Goal: Task Accomplishment & Management: Use online tool/utility

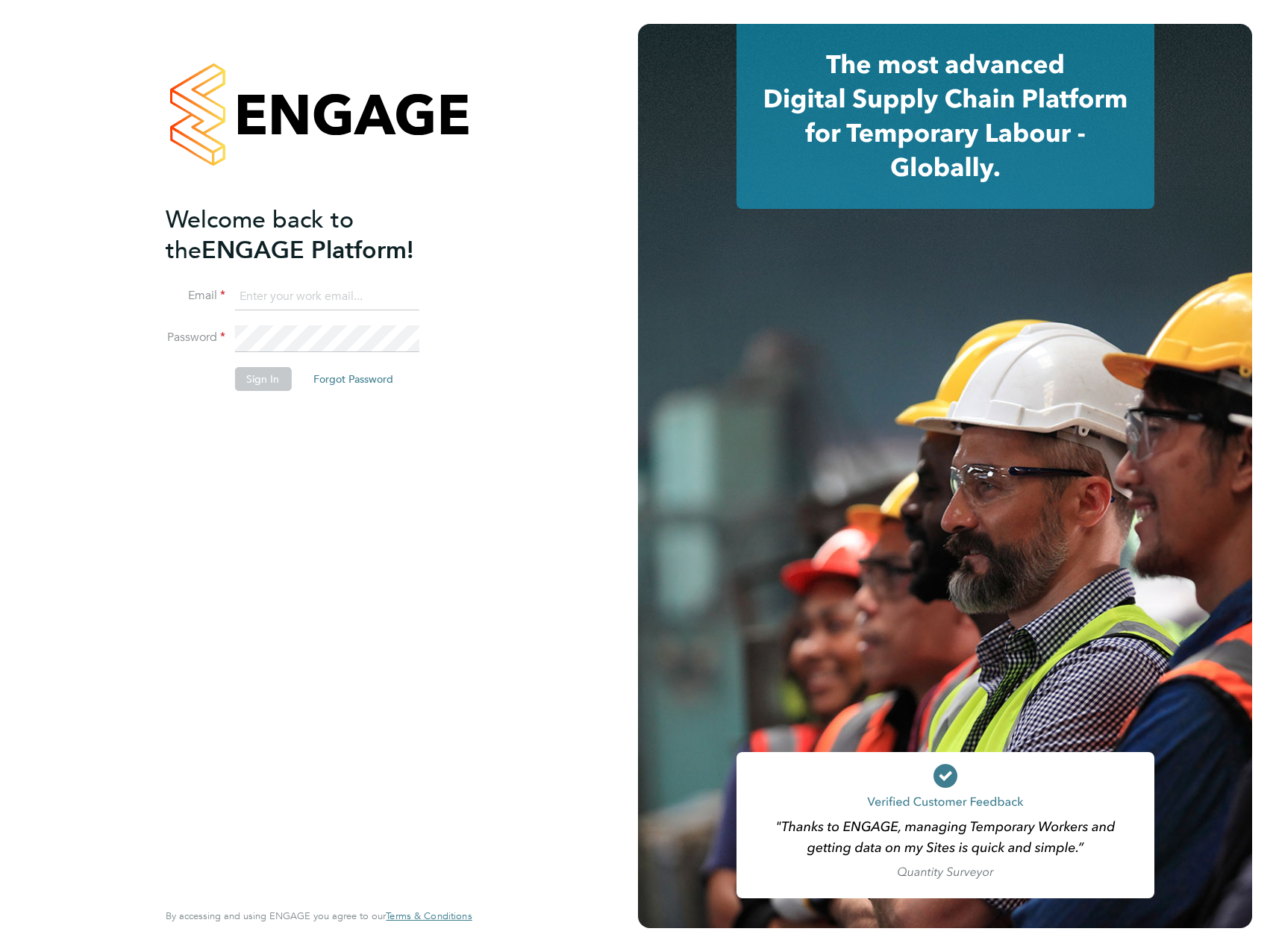
type input "[PERSON_NAME][EMAIL_ADDRESS][DOMAIN_NAME]"
click at [251, 371] on button "Sign In" at bounding box center [262, 379] width 56 height 24
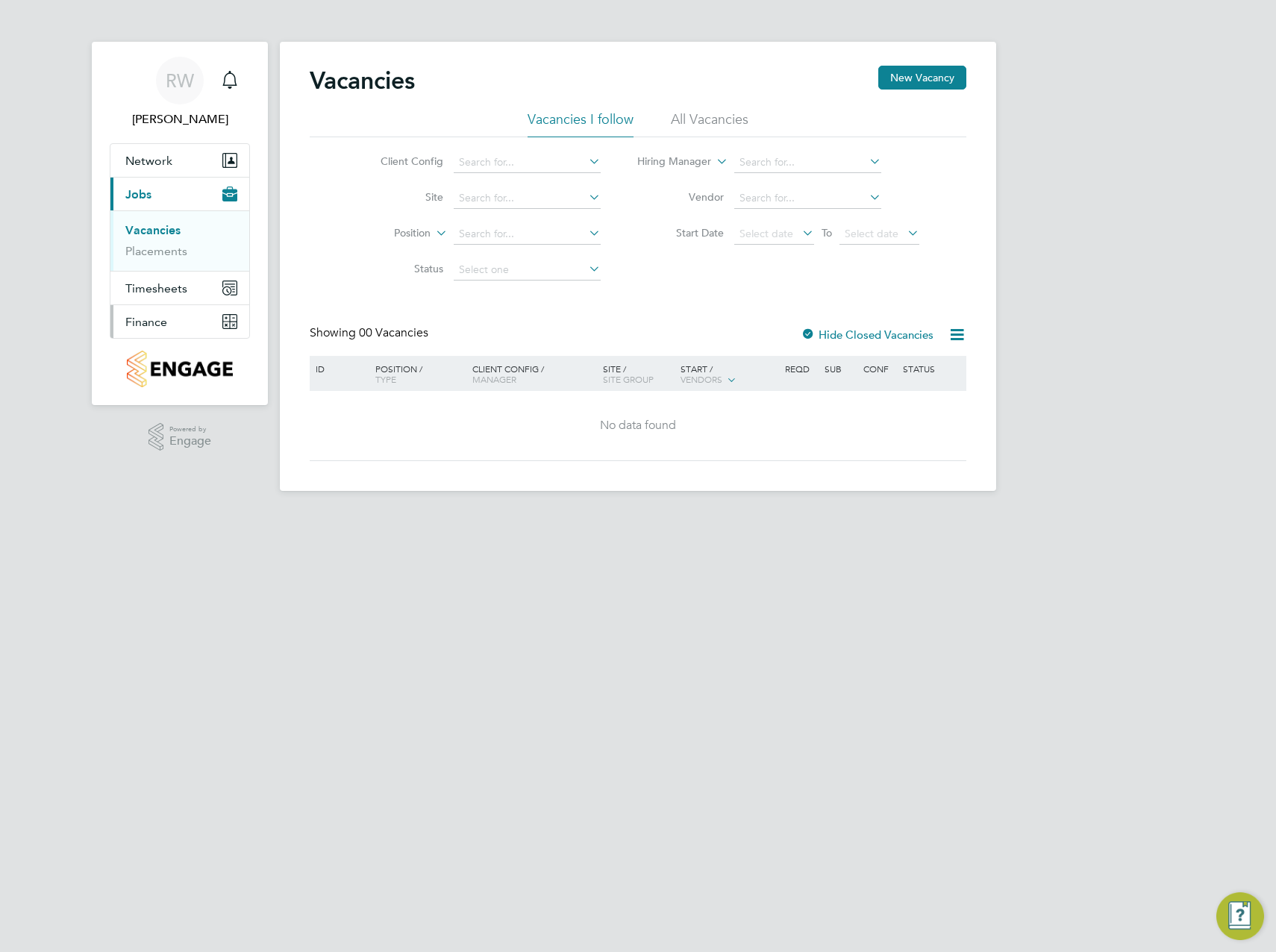
click at [158, 320] on span "Finance" at bounding box center [146, 322] width 41 height 14
click at [167, 297] on link "Invoices & Credit Notes" at bounding box center [172, 304] width 94 height 29
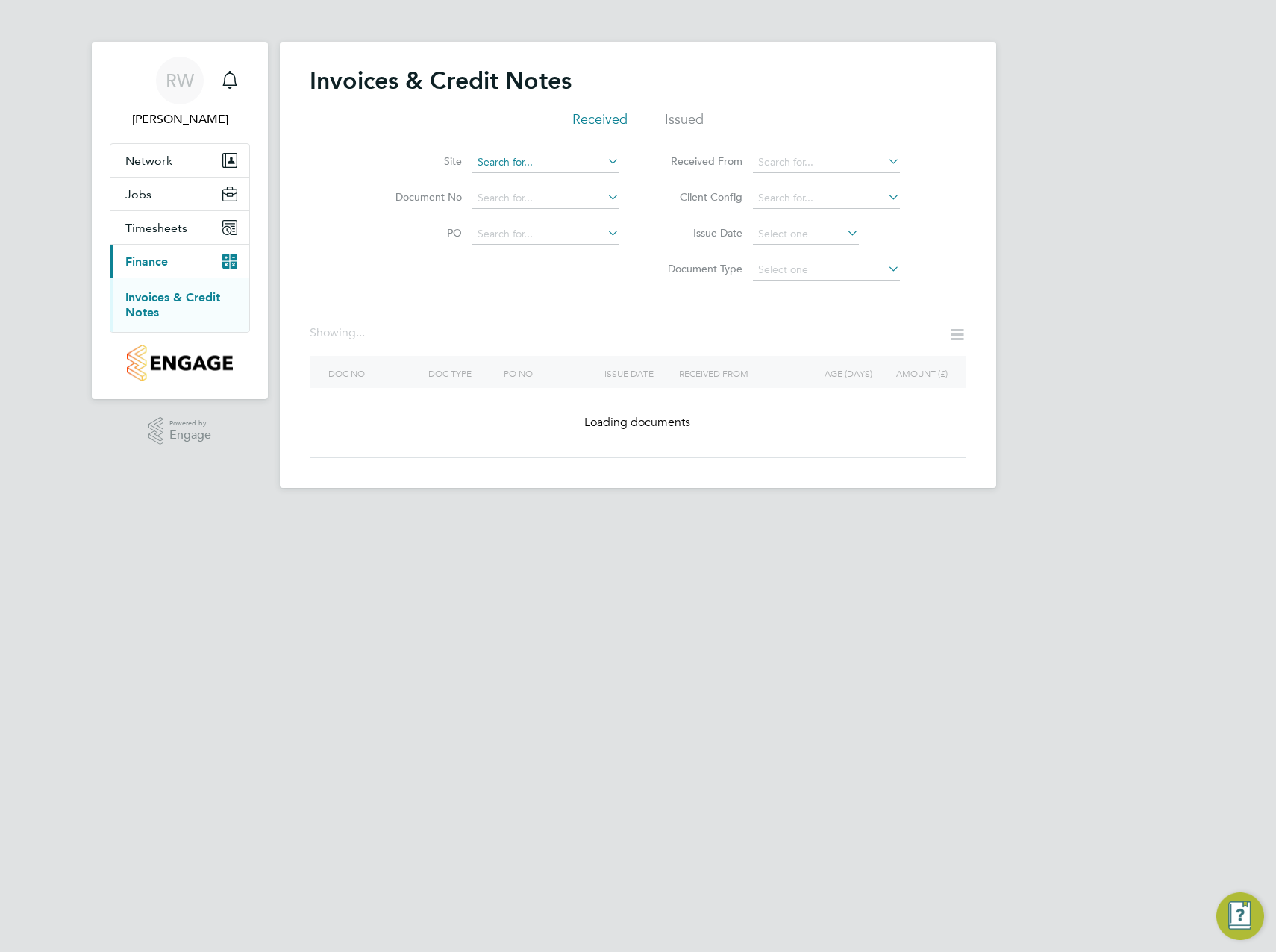
click at [506, 161] on input at bounding box center [545, 162] width 147 height 21
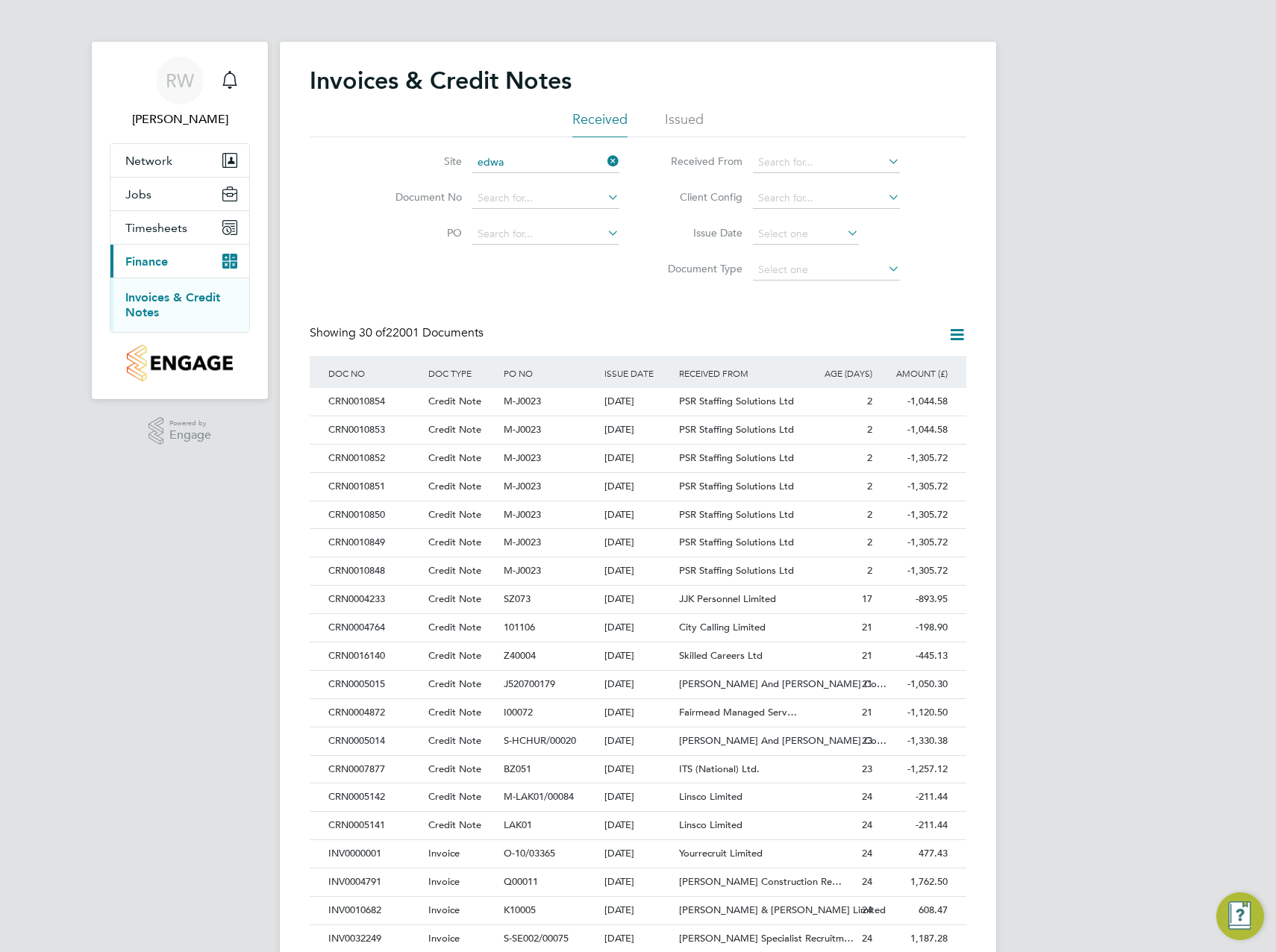
click at [578, 199] on li "Edwa lton Fields, Nottingham" at bounding box center [732, 203] width 523 height 20
type input "Edwalton Fields, Nottingham"
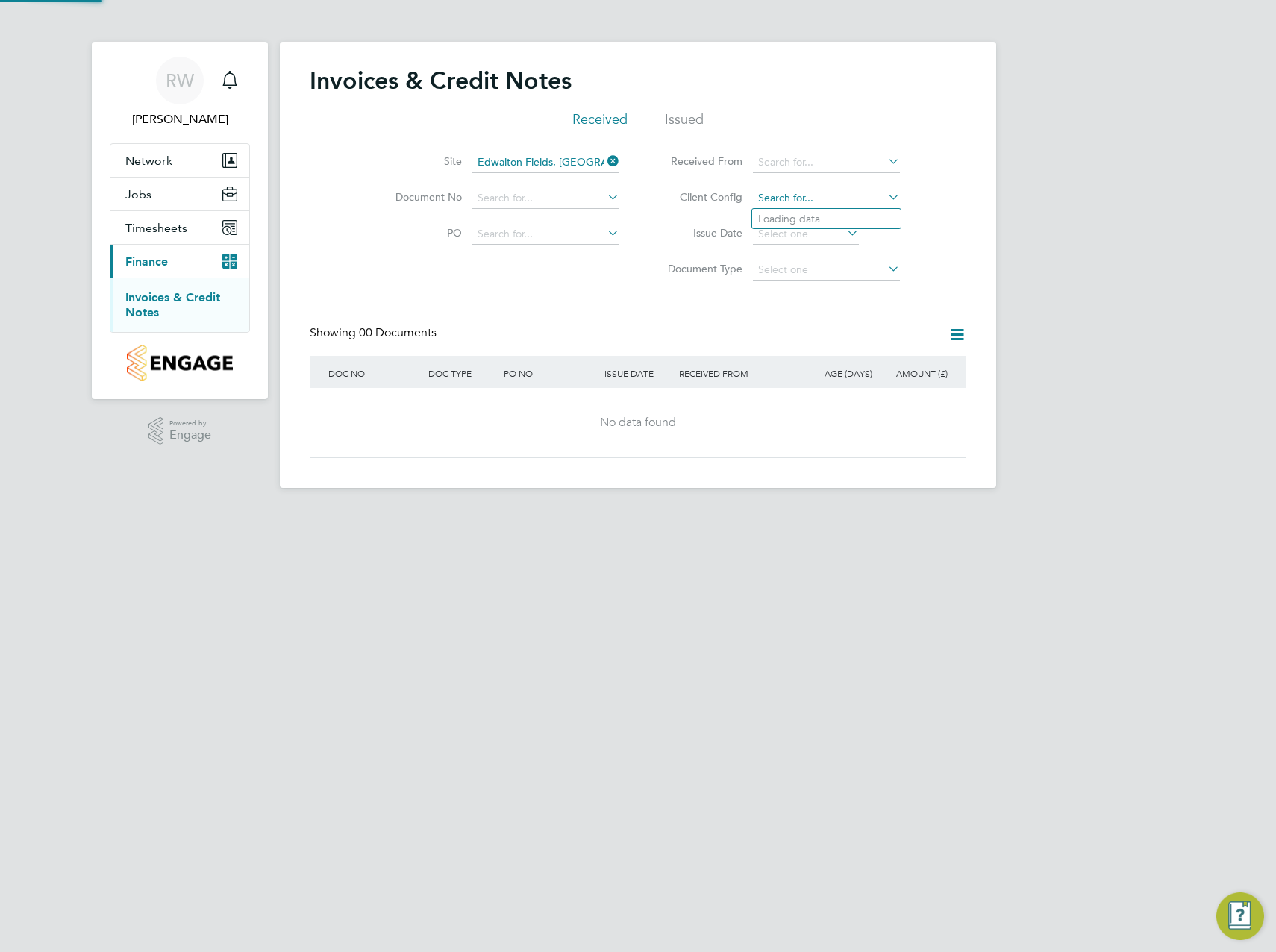
click at [797, 188] on input at bounding box center [826, 199] width 147 height 21
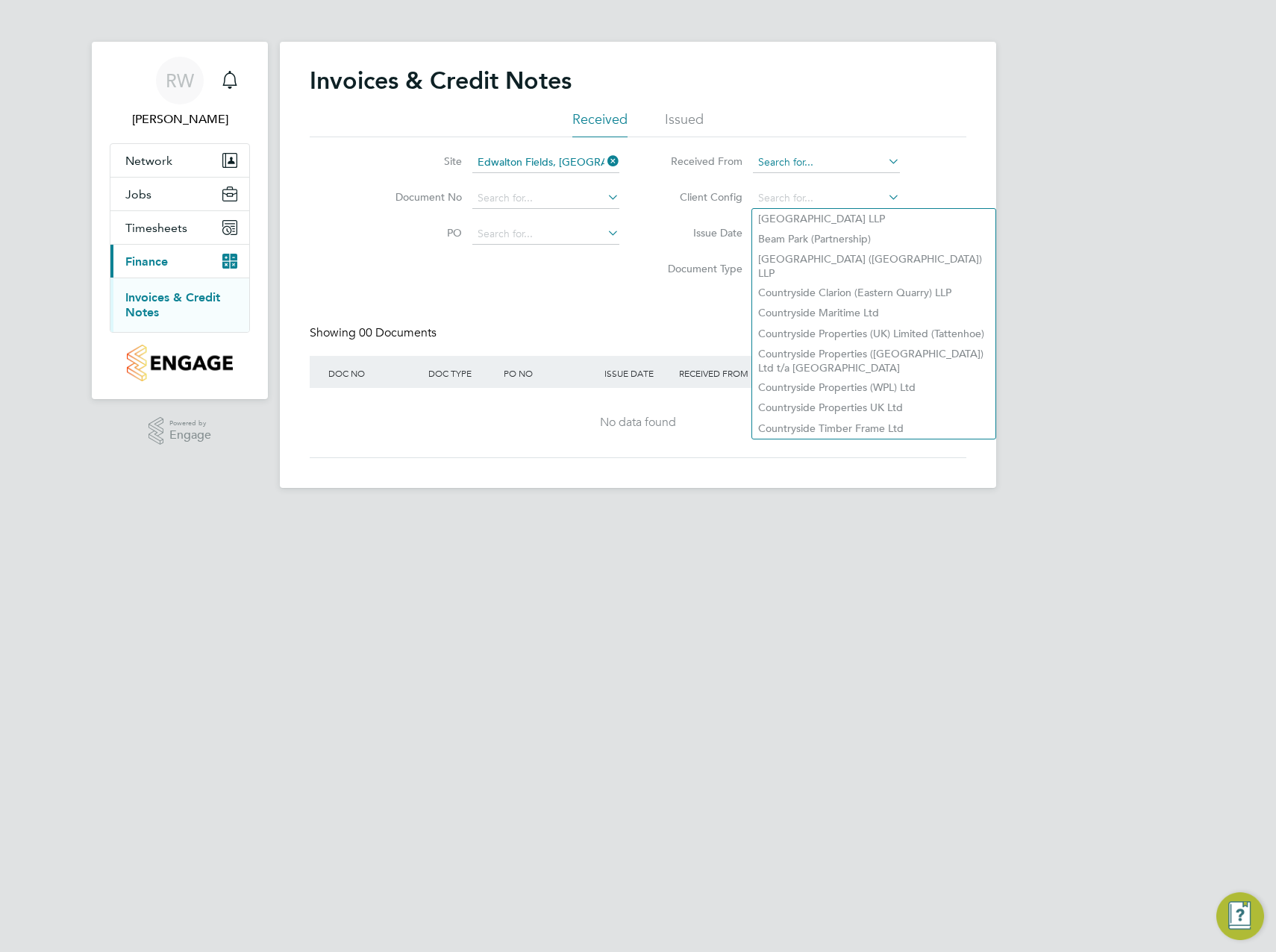
click at [848, 163] on input at bounding box center [826, 162] width 147 height 21
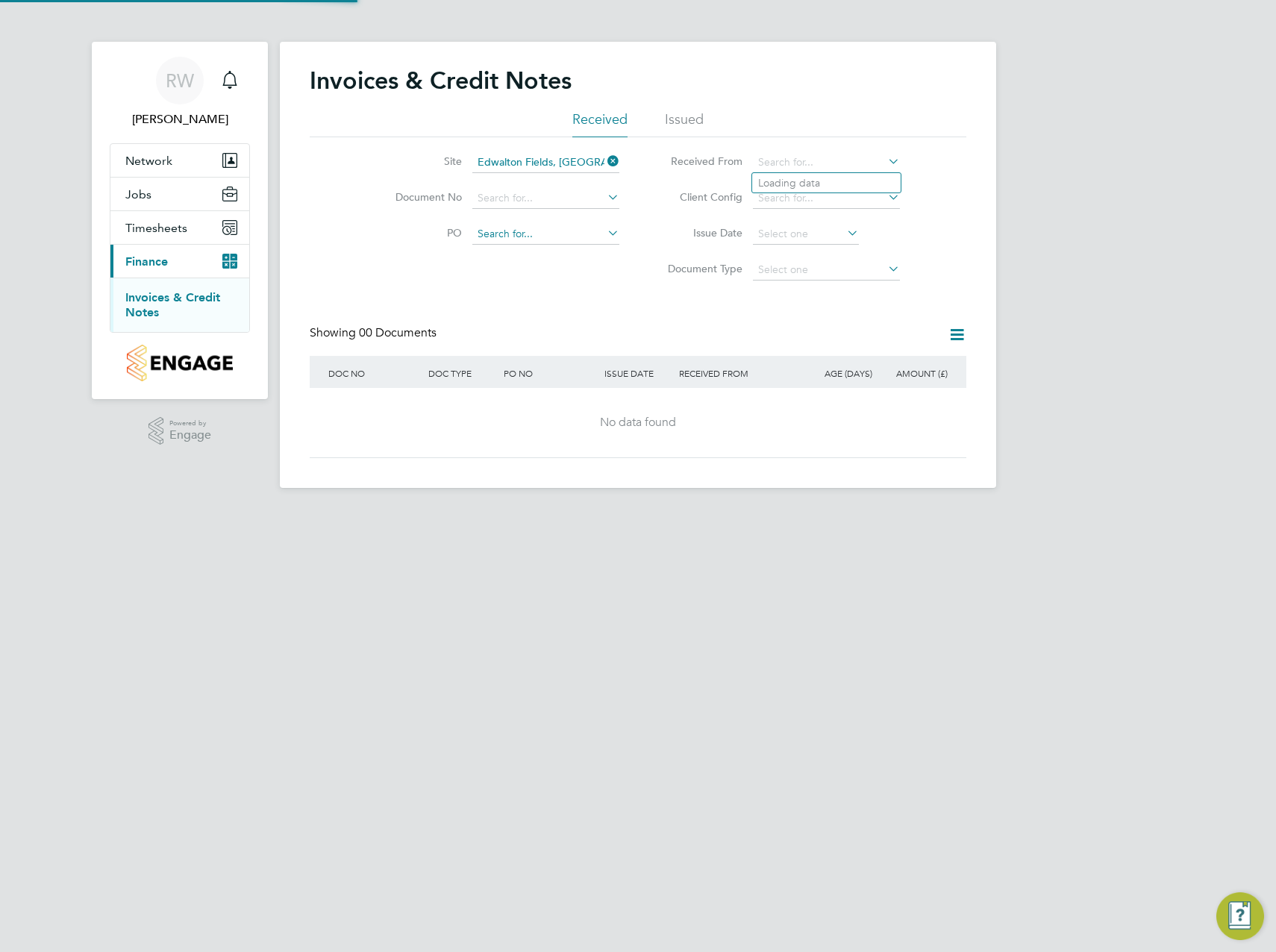
click at [568, 230] on input at bounding box center [545, 235] width 147 height 21
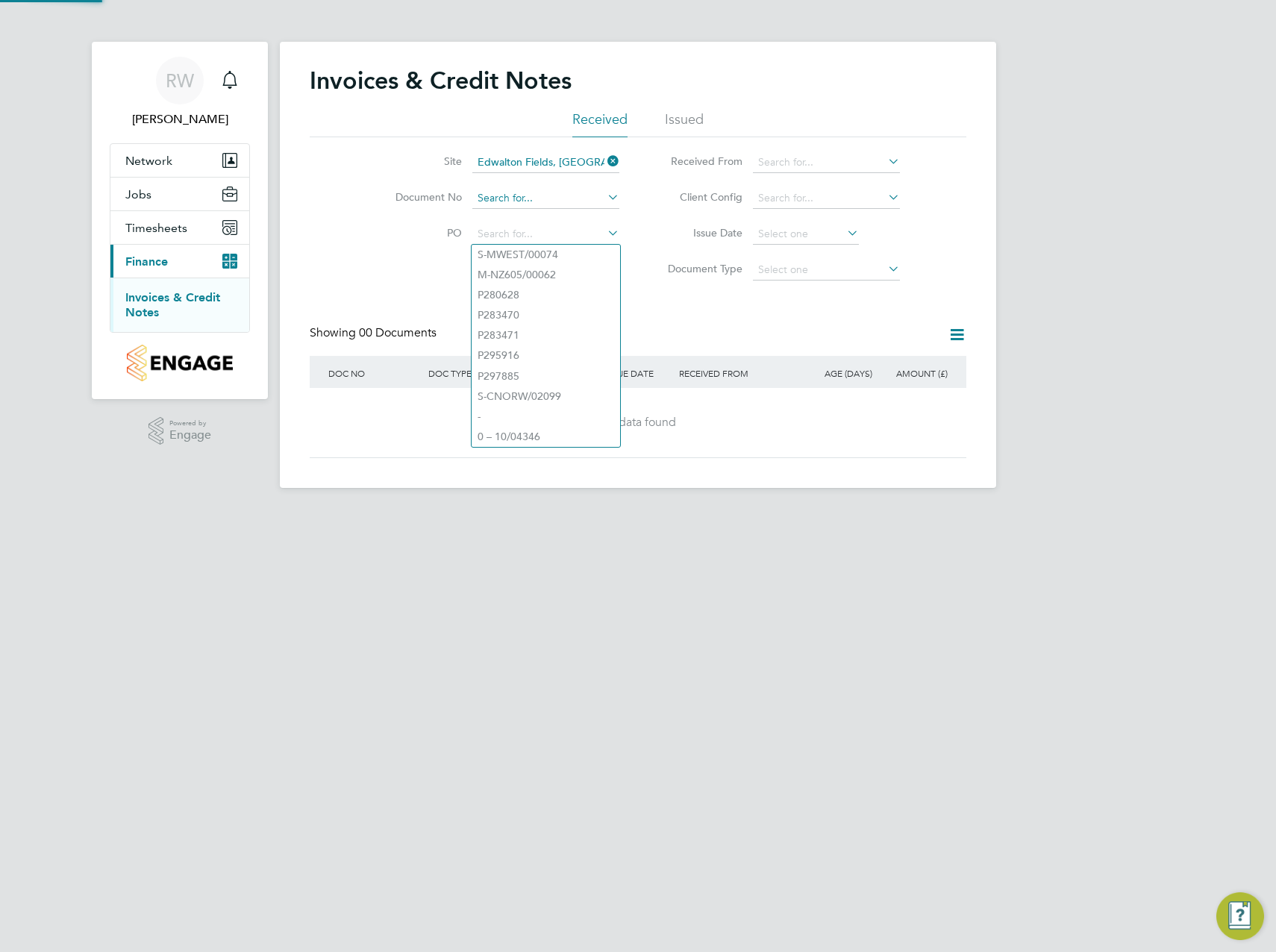
click at [590, 198] on input at bounding box center [545, 199] width 147 height 21
drag, startPoint x: 438, startPoint y: 200, endPoint x: 451, endPoint y: 201, distance: 13.0
click at [442, 200] on label "Document No" at bounding box center [418, 197] width 86 height 13
click at [503, 225] on input at bounding box center [545, 235] width 147 height 21
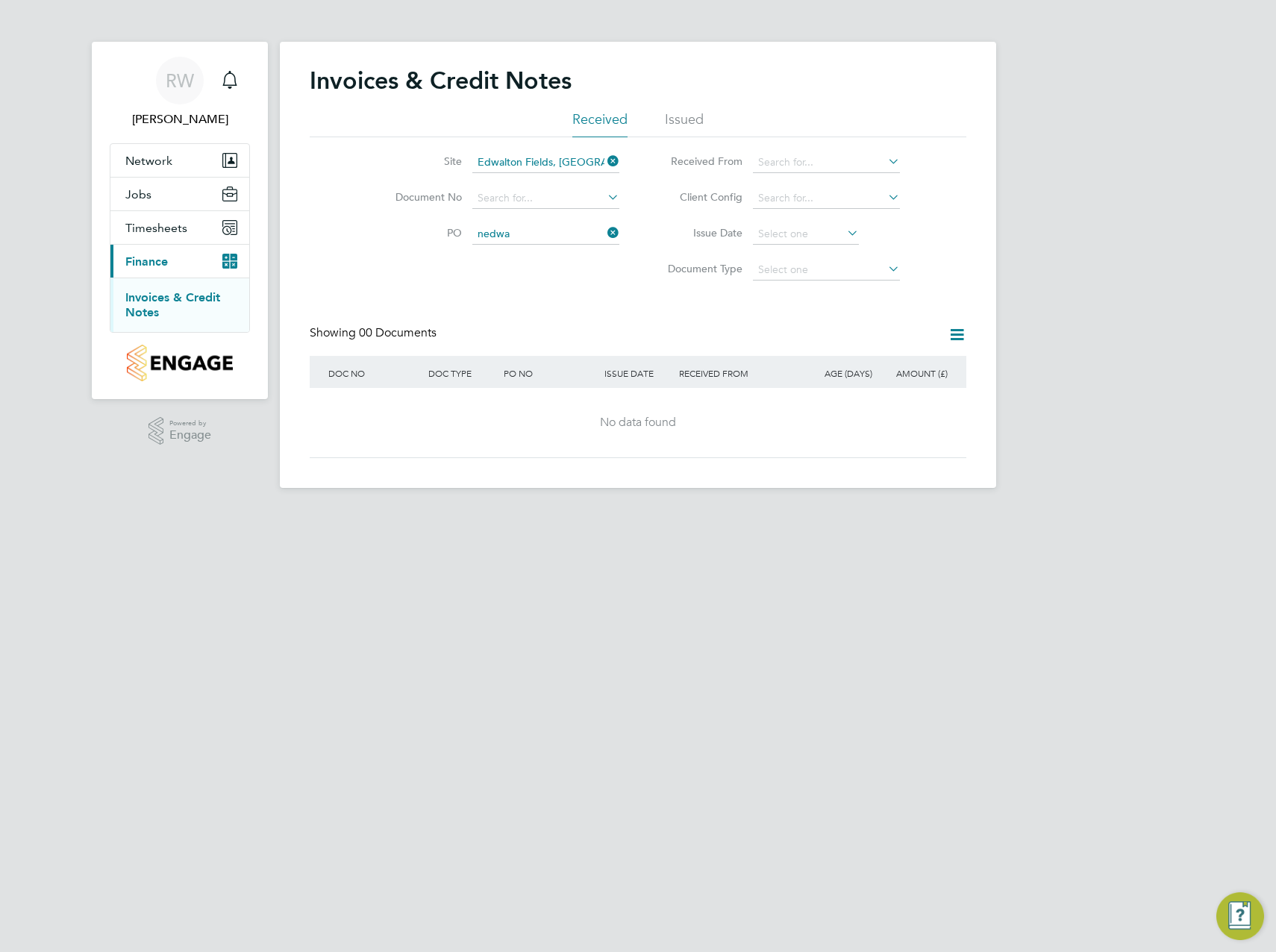
click at [533, 253] on li "NEDWA" at bounding box center [545, 254] width 148 height 20
type input "NEDWA"
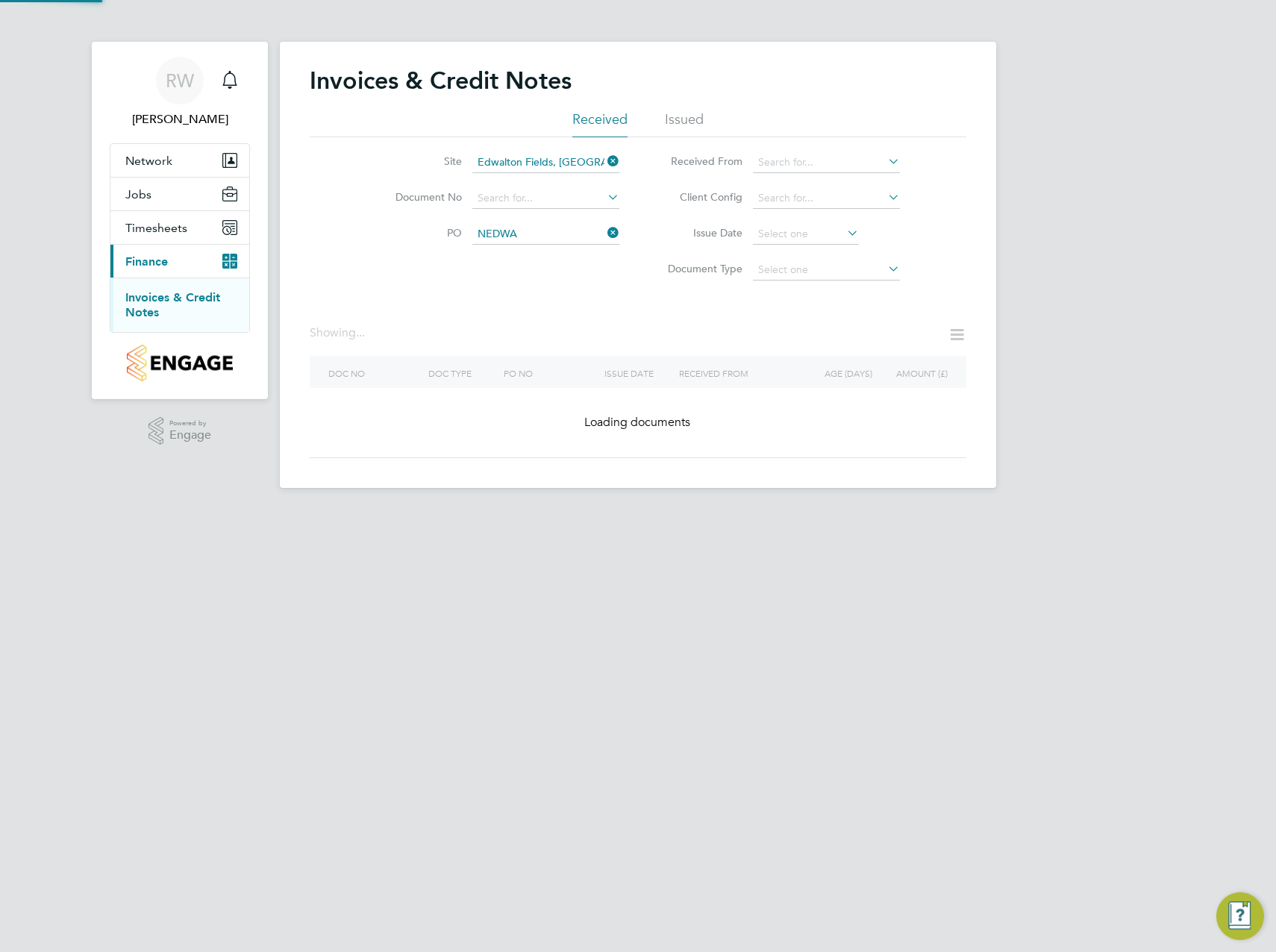
click at [604, 161] on icon at bounding box center [604, 161] width 0 height 21
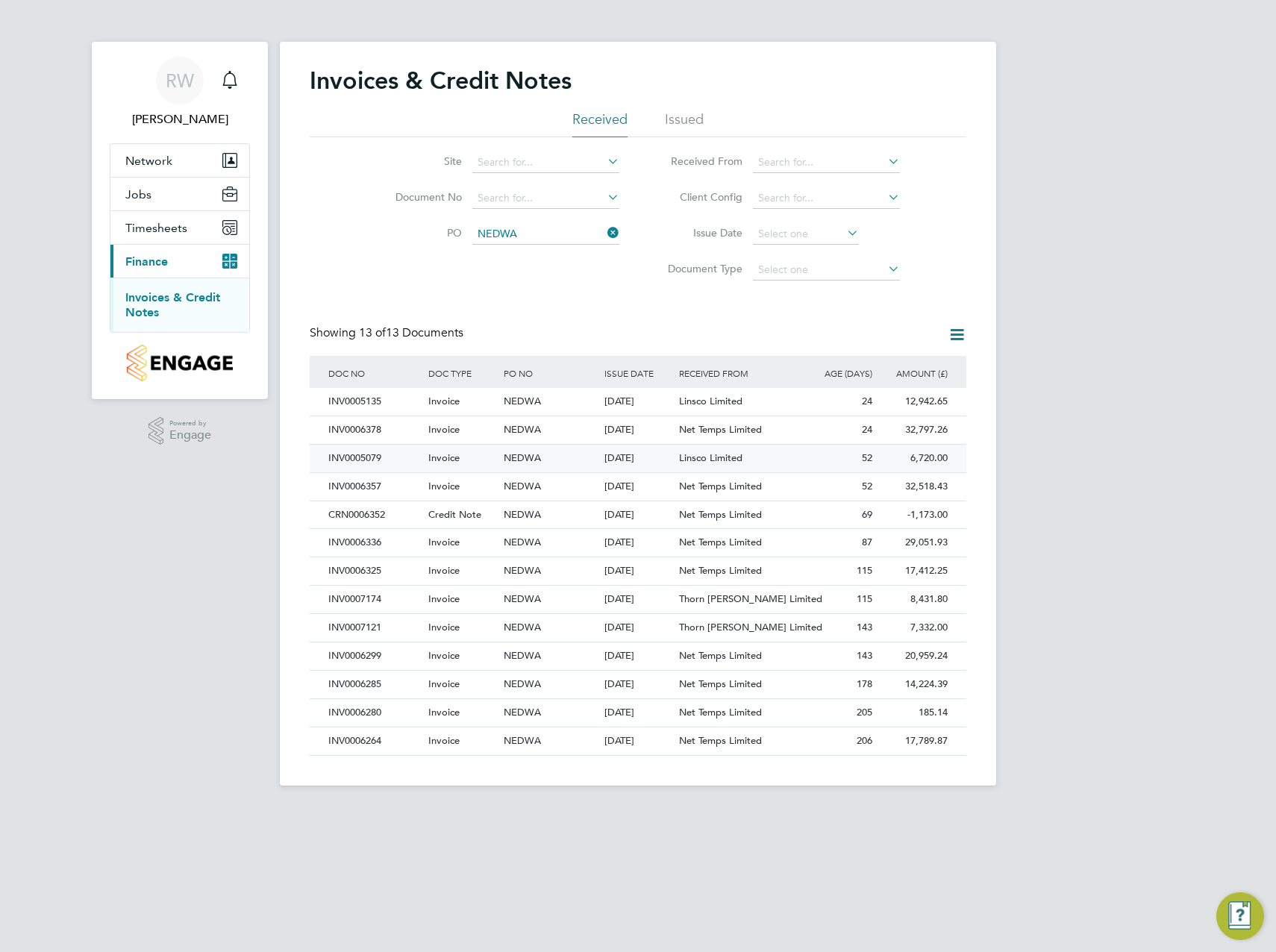
click at [351, 456] on div "INV0005079" at bounding box center [374, 458] width 100 height 27
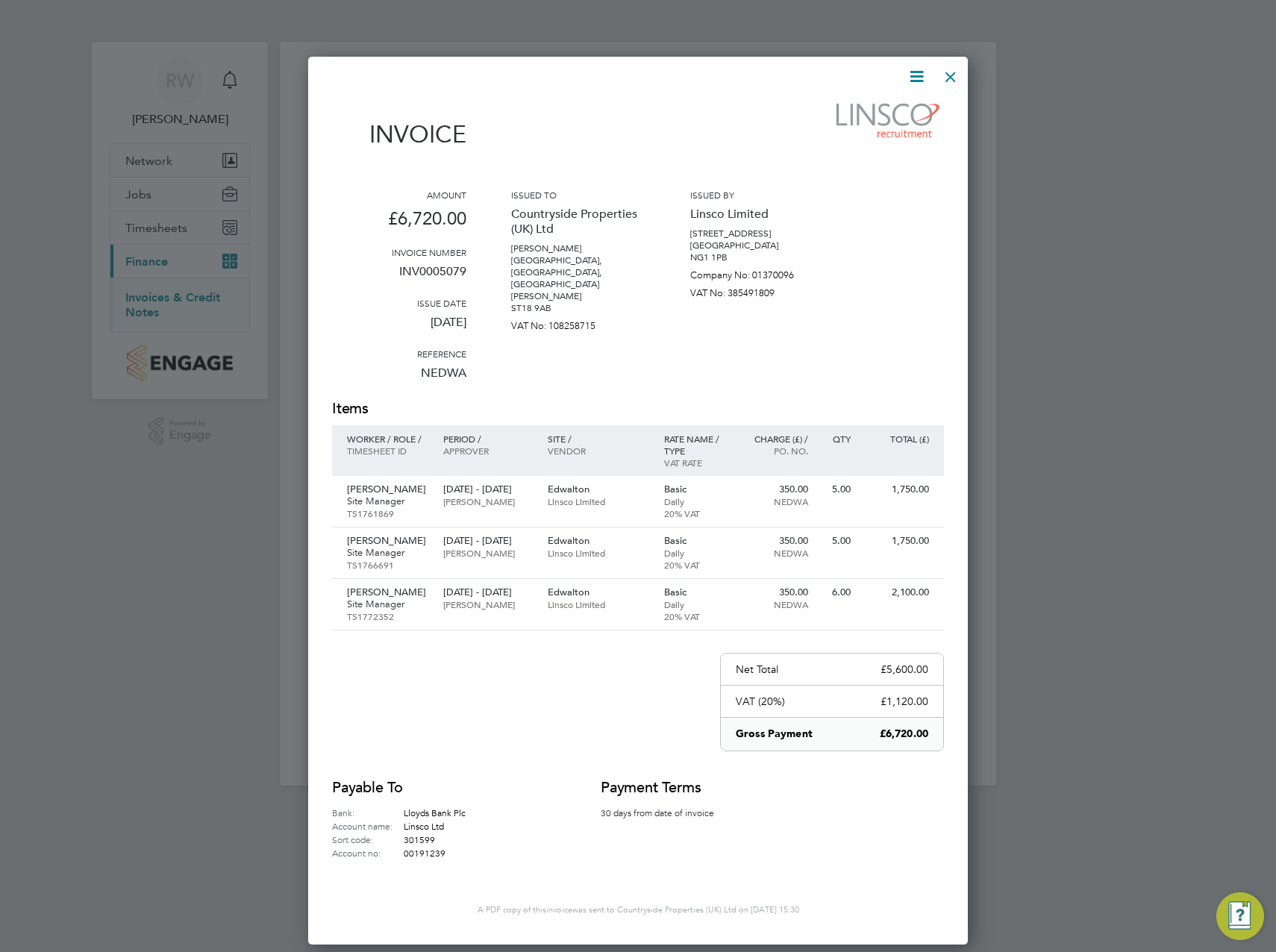
click at [916, 72] on icon at bounding box center [916, 76] width 19 height 19
click at [873, 112] on li "Download Invoice" at bounding box center [871, 112] width 103 height 21
